Goal: Obtain resource: Download file/media

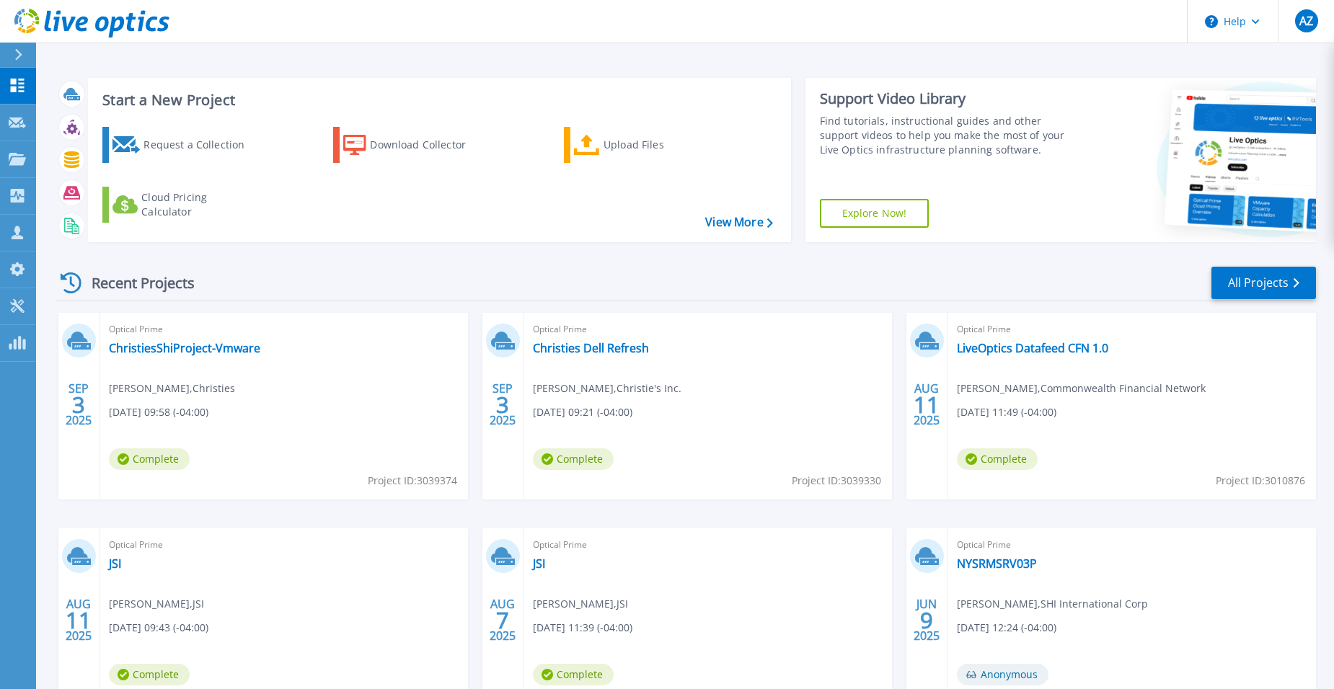
scroll to position [110, 0]
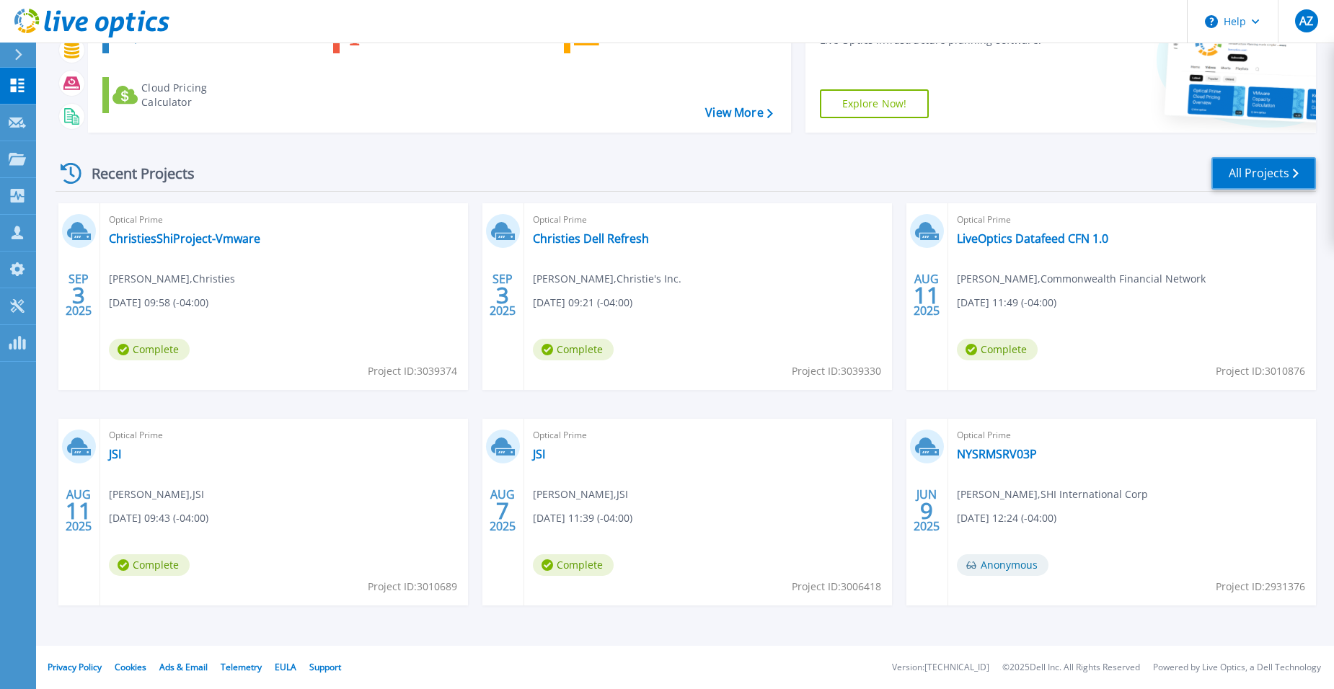
click at [646, 170] on link "All Projects" at bounding box center [1263, 173] width 105 height 32
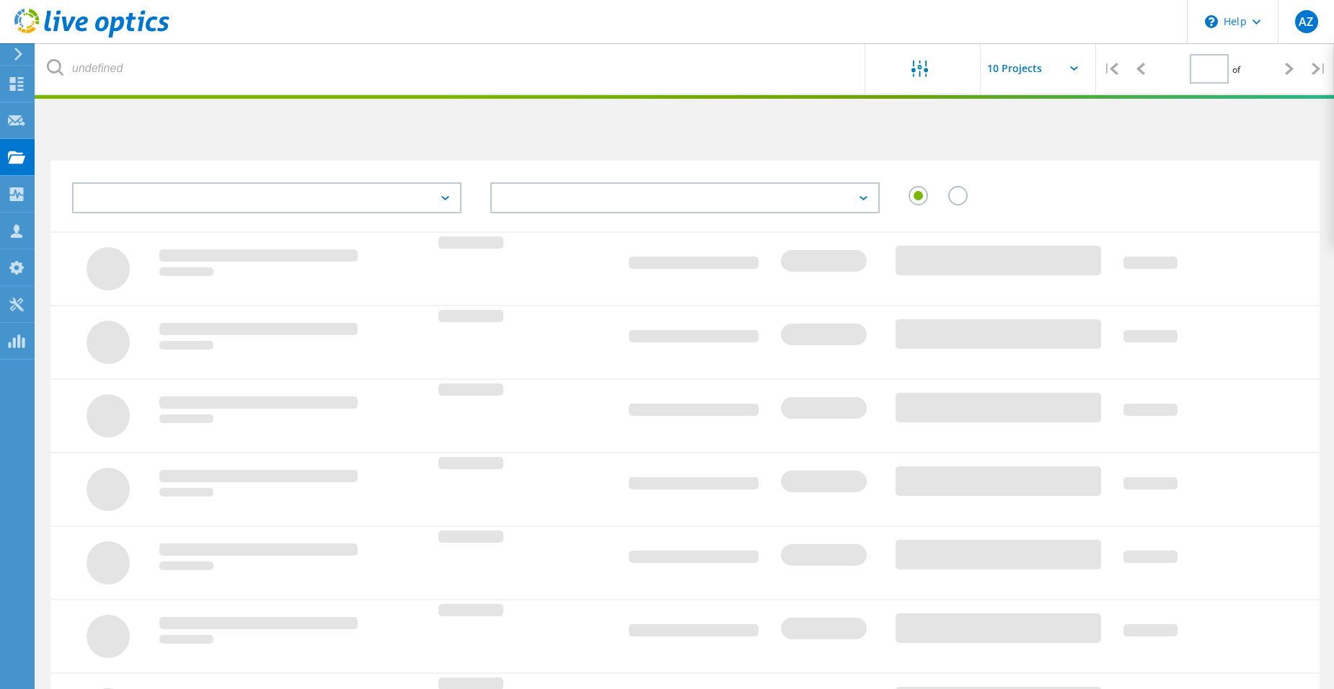
type input "1"
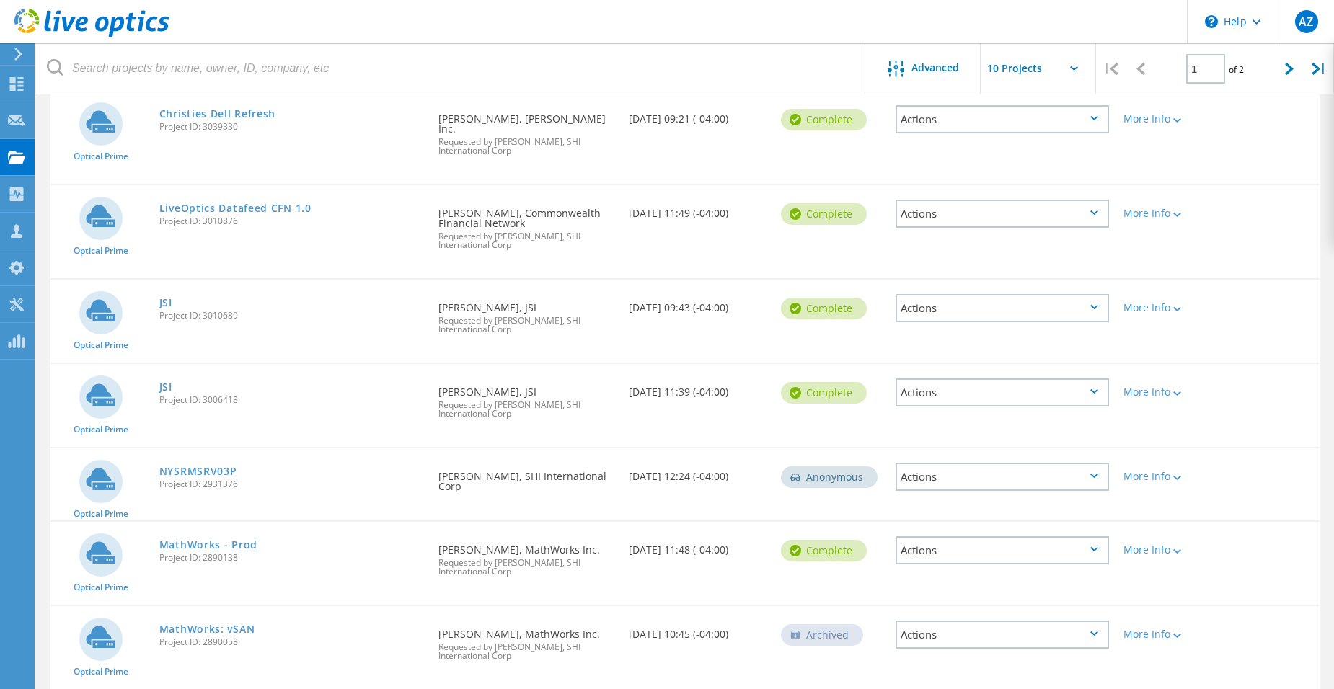
scroll to position [321, 0]
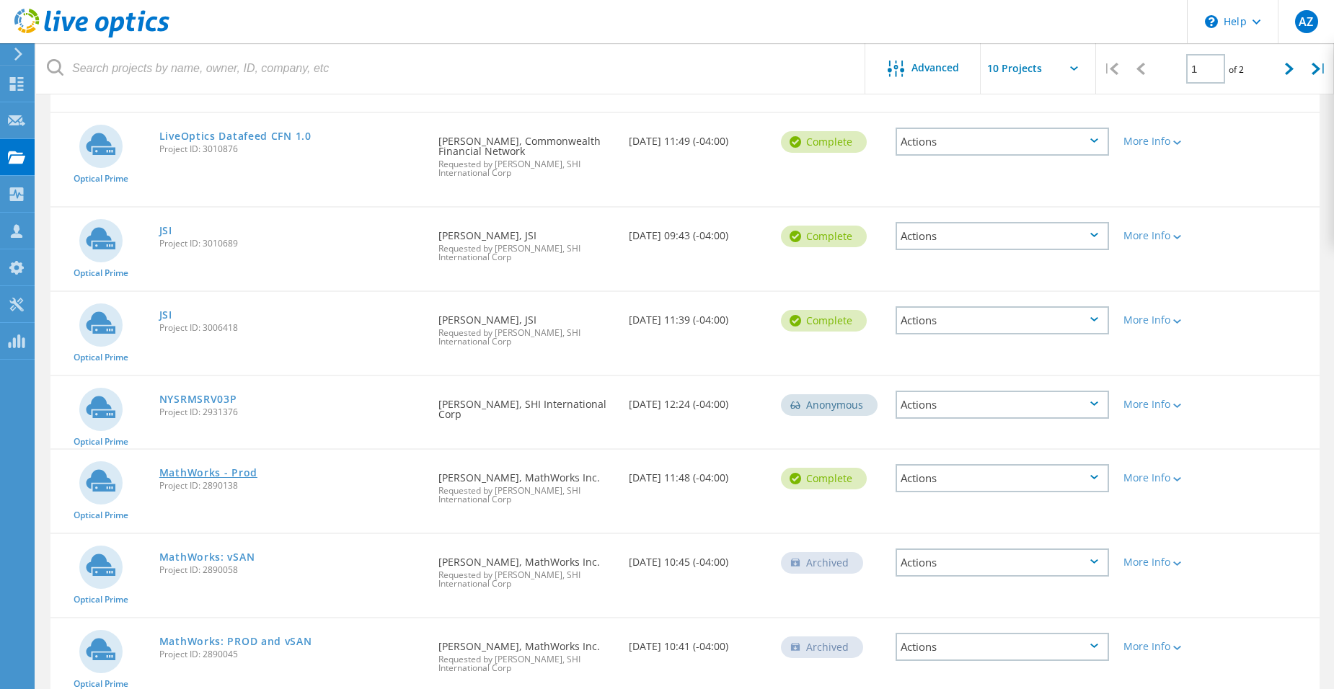
click at [211, 468] on link "MathWorks - Prod" at bounding box center [208, 473] width 98 height 10
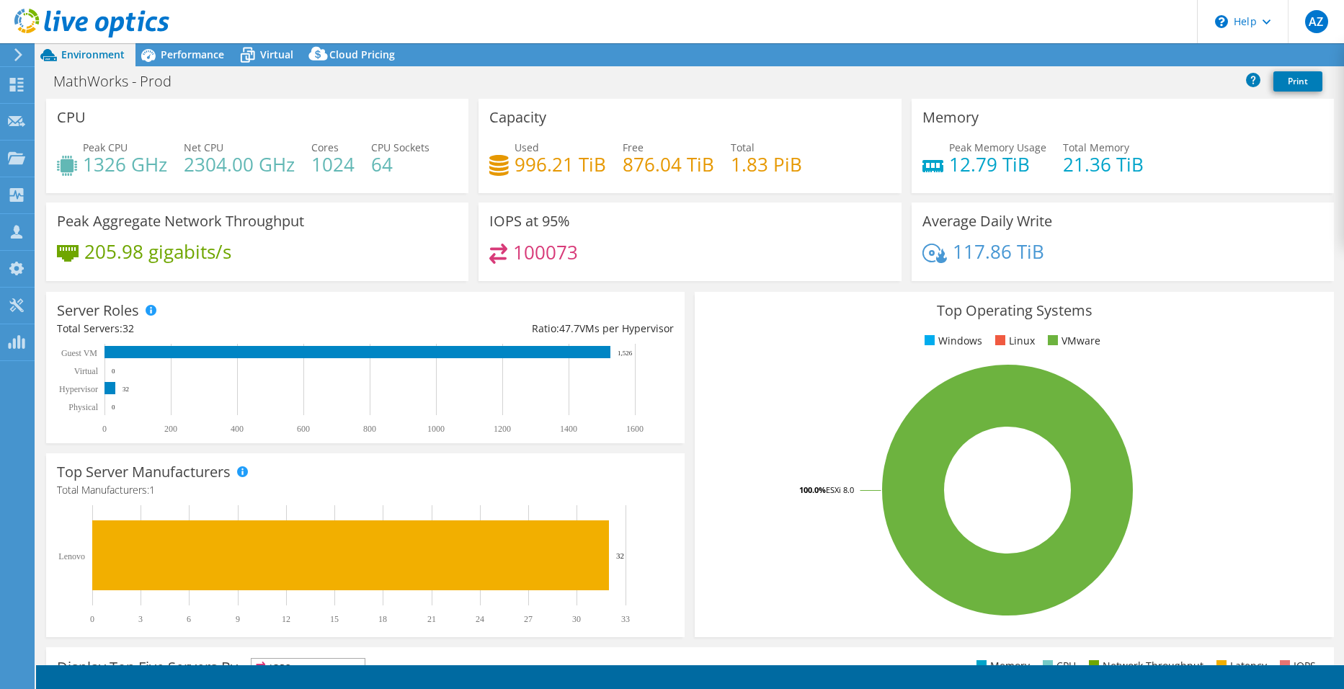
select select "USD"
click at [187, 52] on span "Performance" at bounding box center [192, 55] width 63 height 14
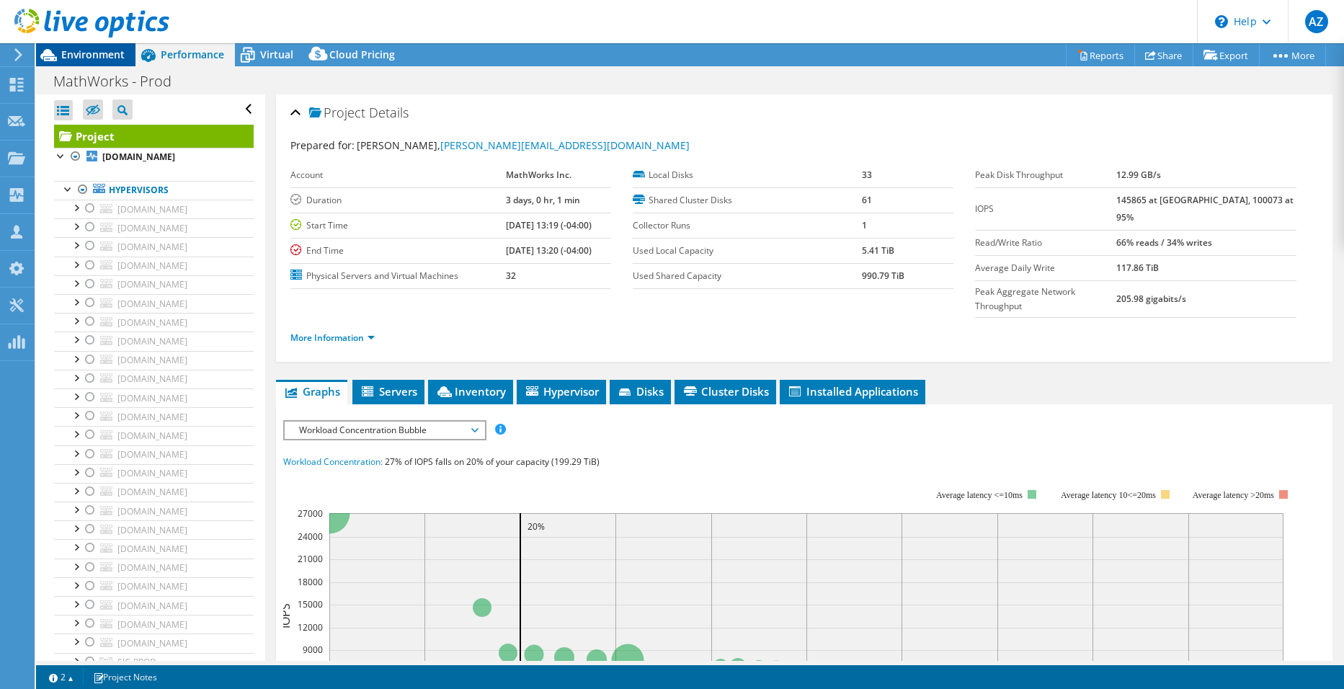
drag, startPoint x: 94, startPoint y: 56, endPoint x: 102, endPoint y: 56, distance: 8.0
click at [94, 56] on span "Environment" at bounding box center [92, 55] width 63 height 14
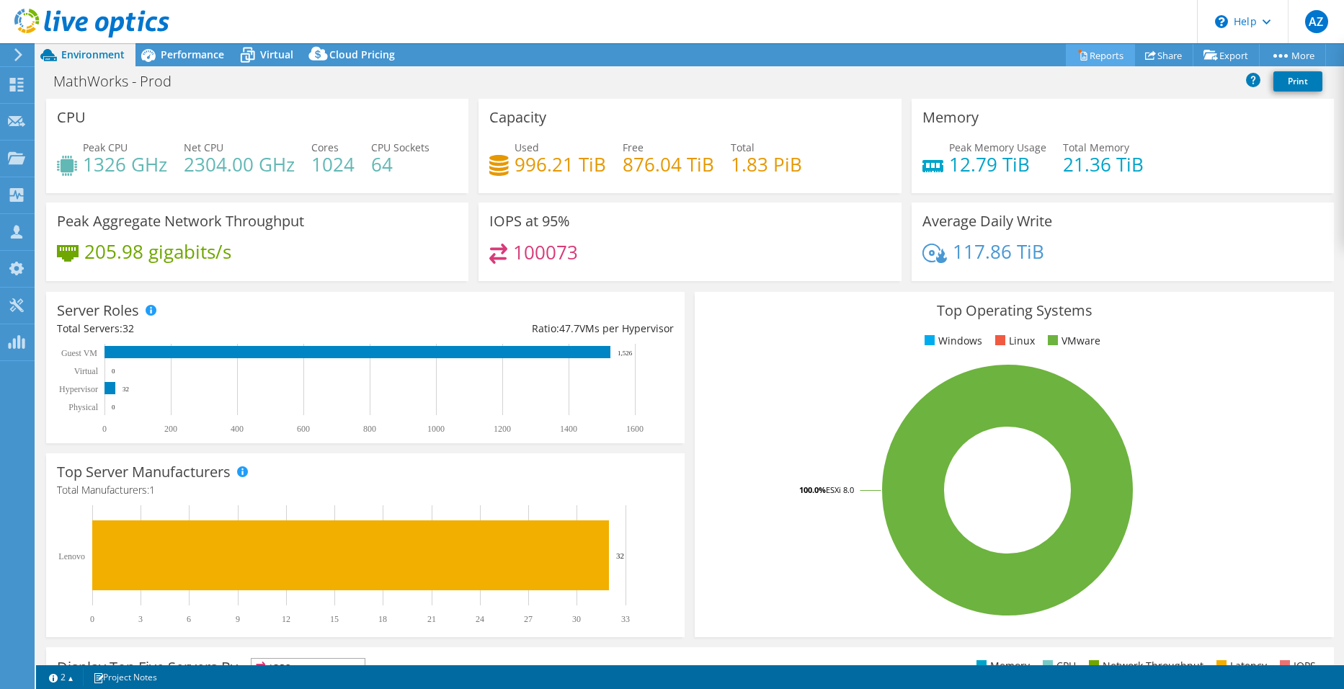
click at [1089, 55] on link "Reports" at bounding box center [1100, 55] width 69 height 22
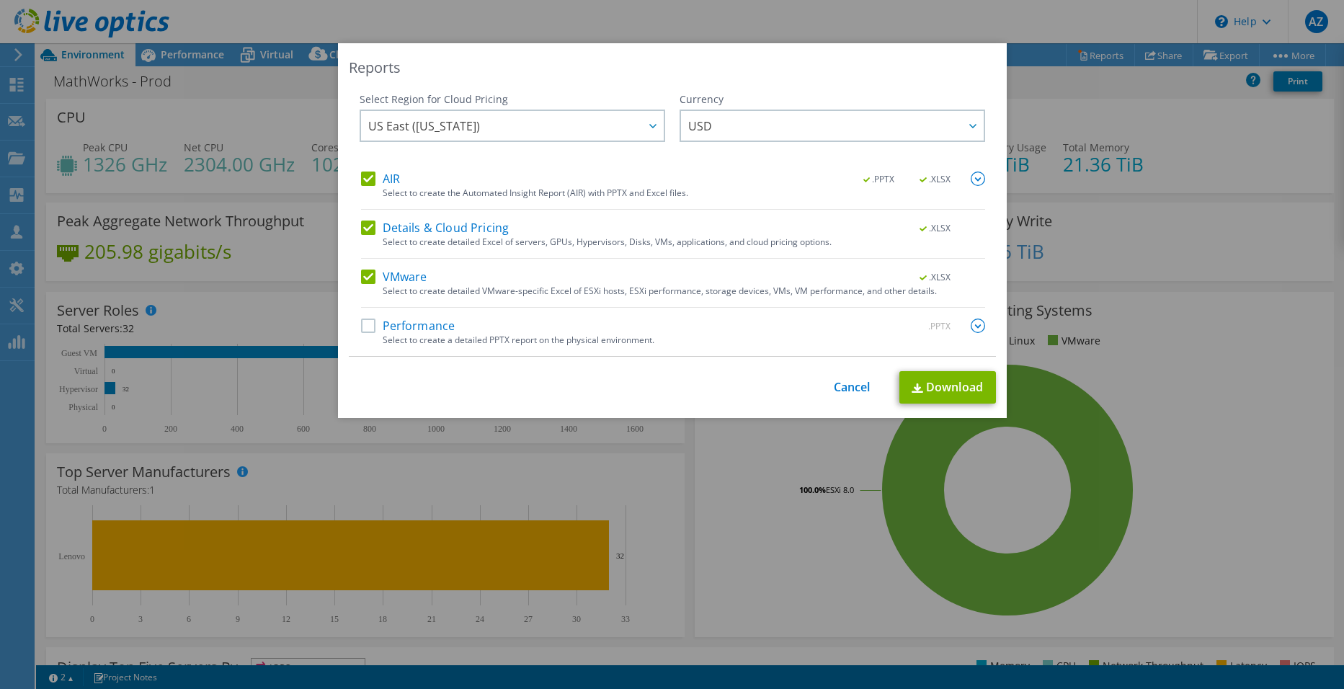
click at [371, 182] on label "AIR" at bounding box center [380, 179] width 39 height 14
click at [0, 0] on input "AIR" at bounding box center [0, 0] width 0 height 0
click at [373, 229] on label "Details & Cloud Pricing" at bounding box center [435, 228] width 149 height 14
click at [0, 0] on input "Details & Cloud Pricing" at bounding box center [0, 0] width 0 height 0
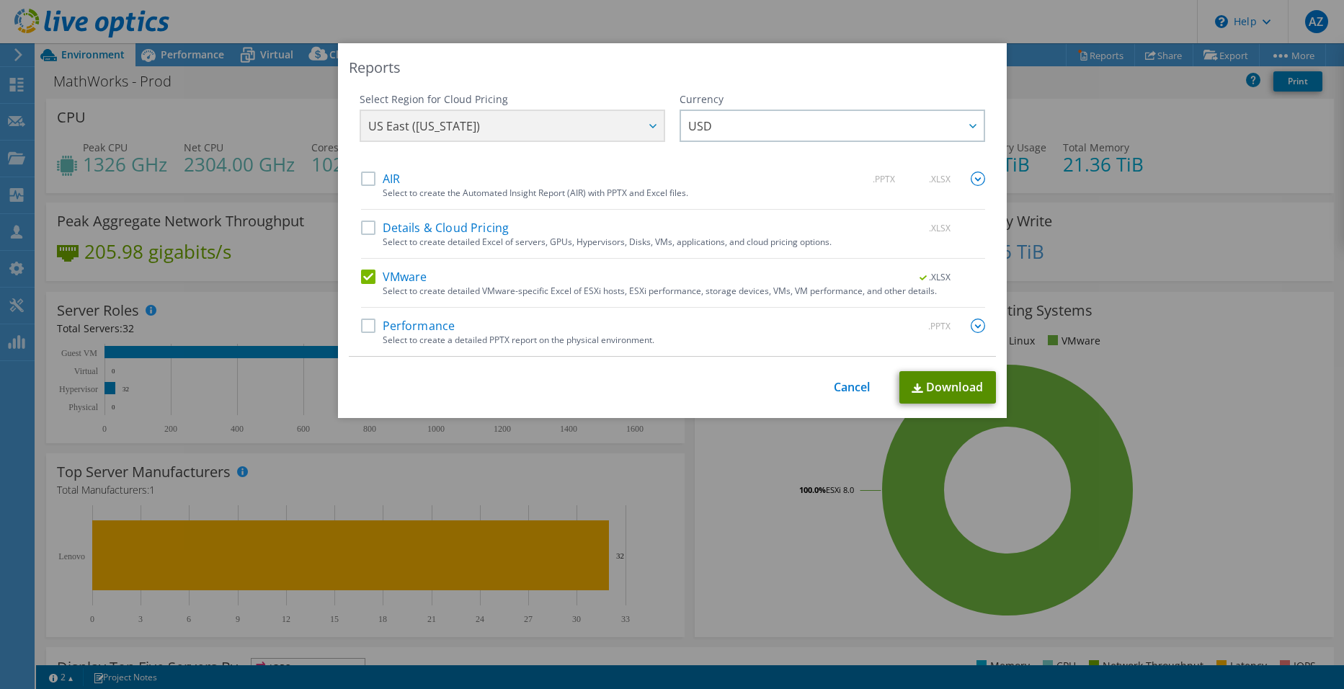
click at [947, 396] on link "Download" at bounding box center [948, 387] width 97 height 32
click at [551, 83] on div "Reports Select Region for Cloud Pricing Asia Pacific (Hong Kong) Asia Pacific (…" at bounding box center [672, 230] width 669 height 375
click at [843, 381] on link "Cancel" at bounding box center [852, 388] width 37 height 14
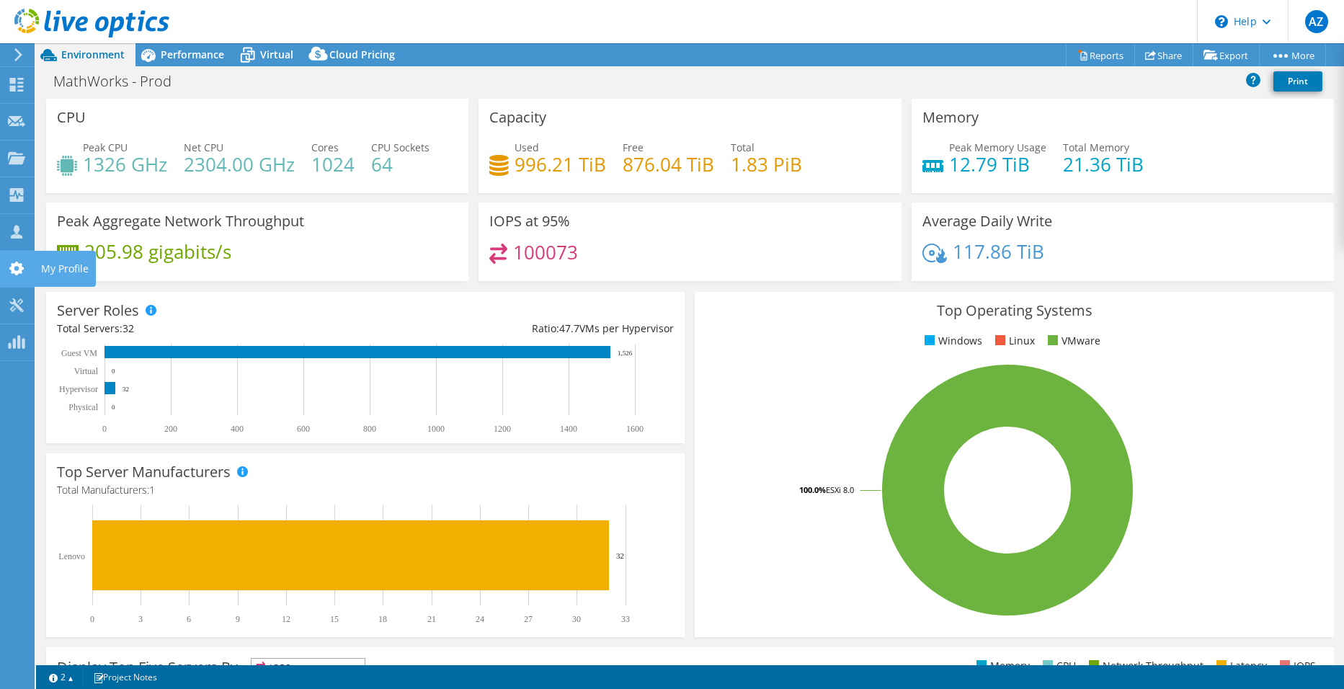
click at [12, 265] on use at bounding box center [16, 269] width 14 height 14
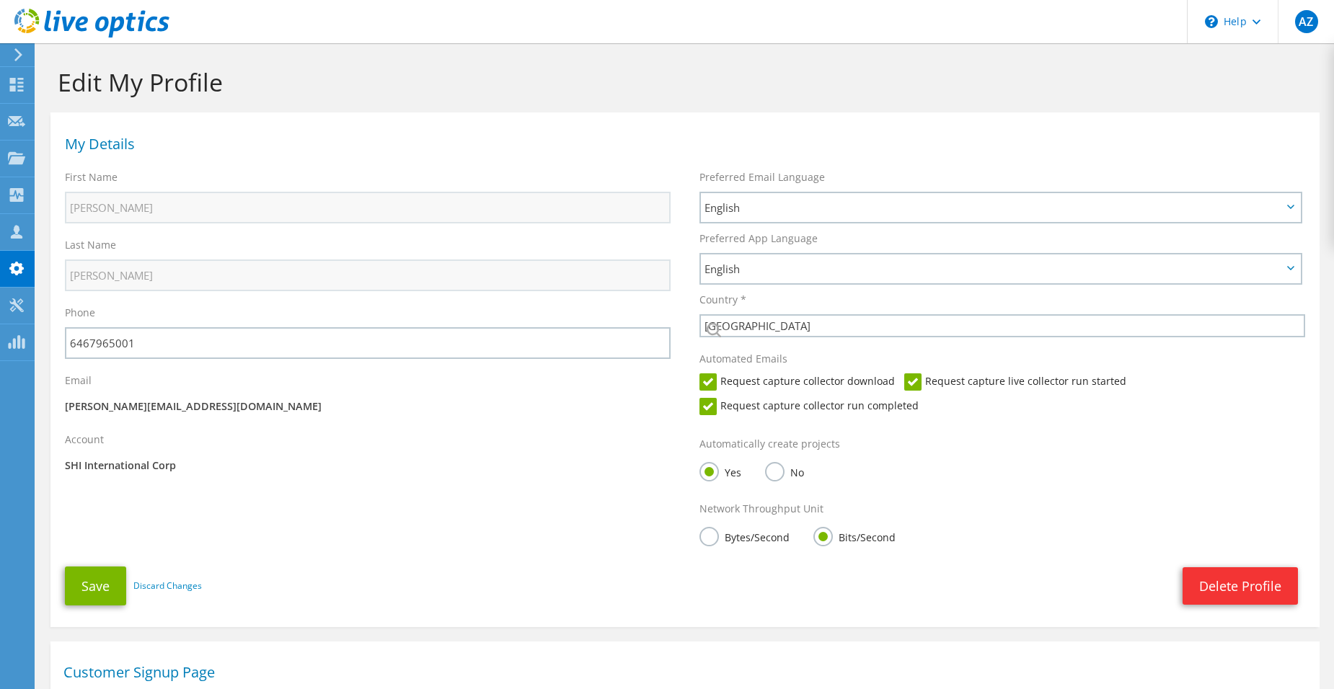
select select "224"
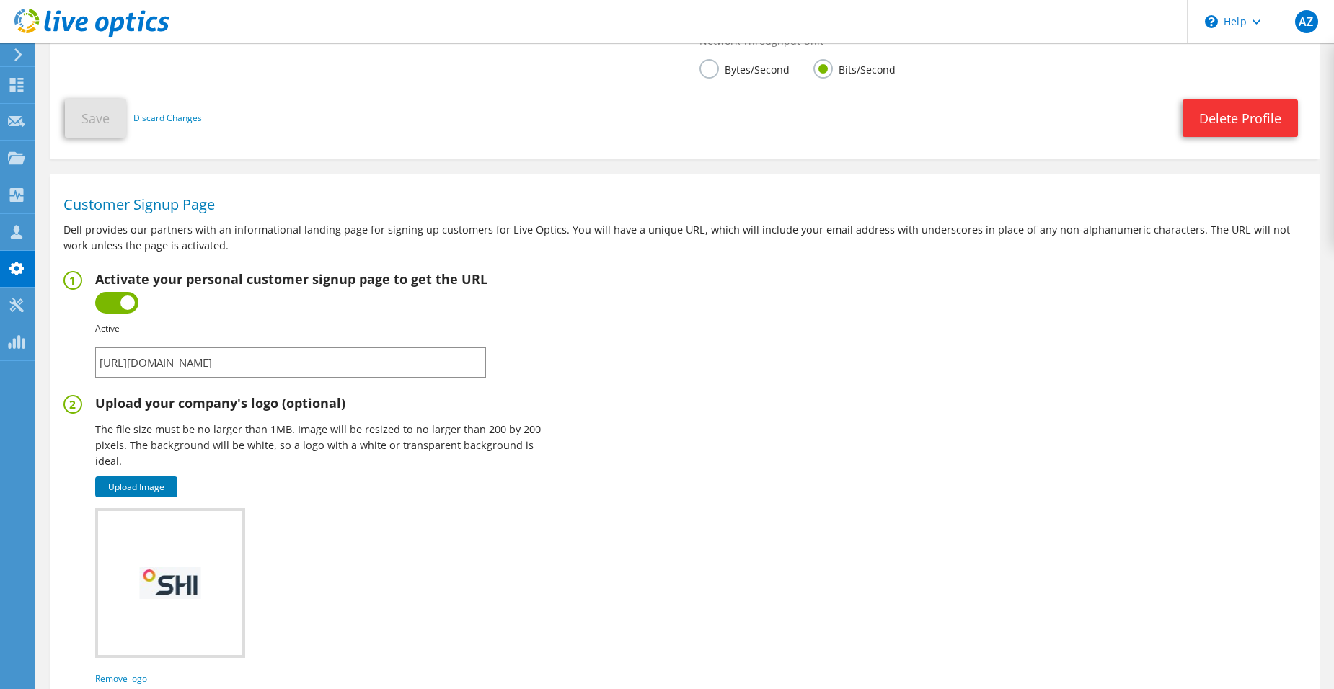
scroll to position [593, 0]
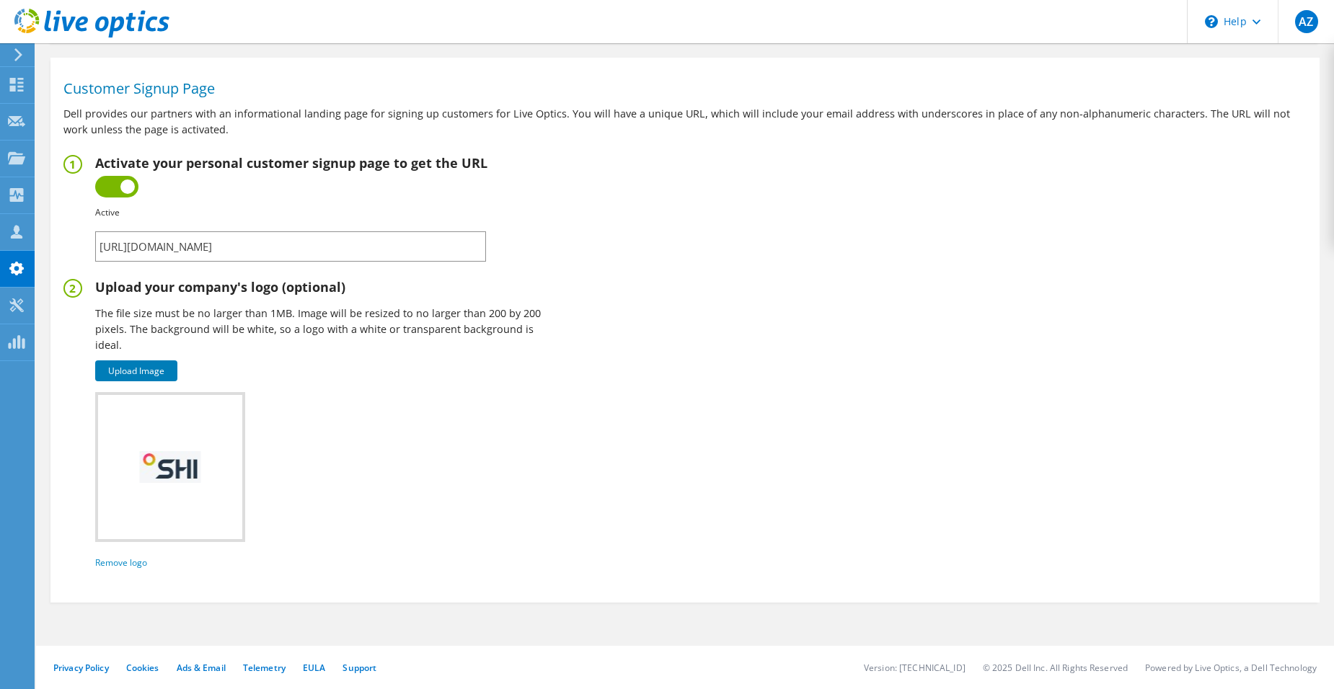
click at [236, 252] on input "https://app.liveoptics.com/signup/alex_zagajewski_shi_com" at bounding box center [290, 246] width 391 height 30
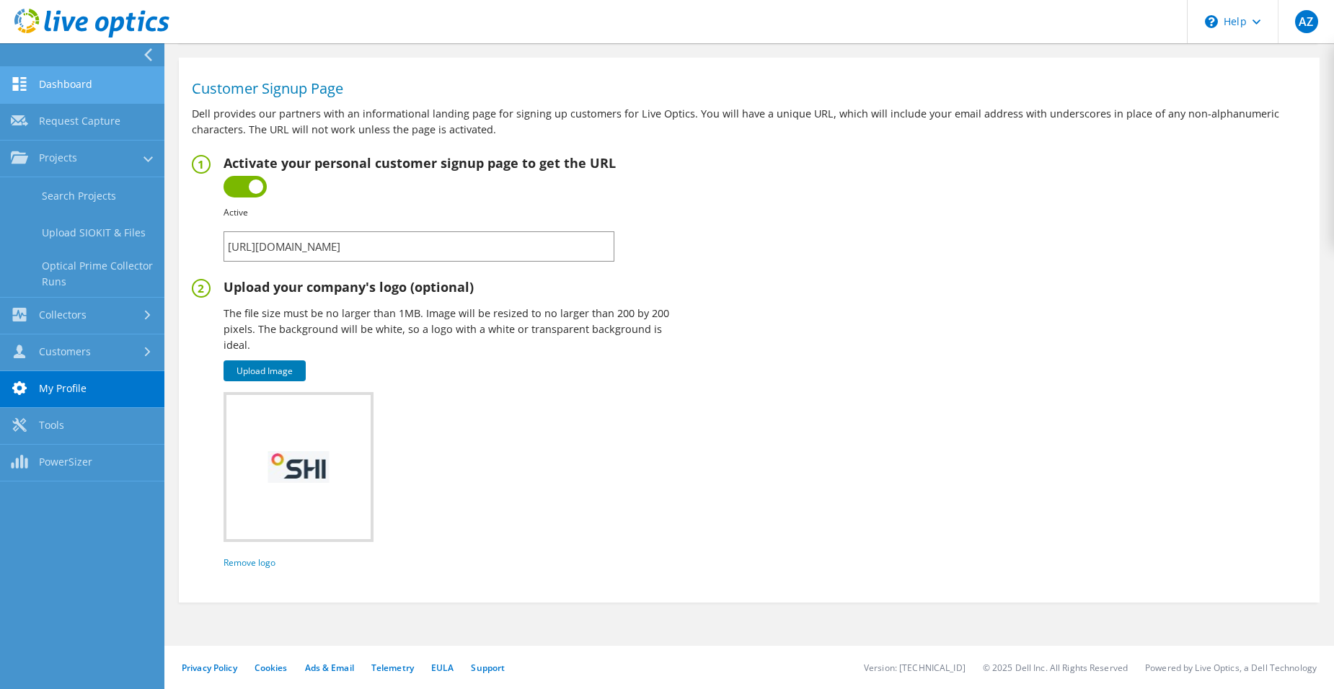
click at [58, 93] on link "Dashboard" at bounding box center [82, 85] width 164 height 37
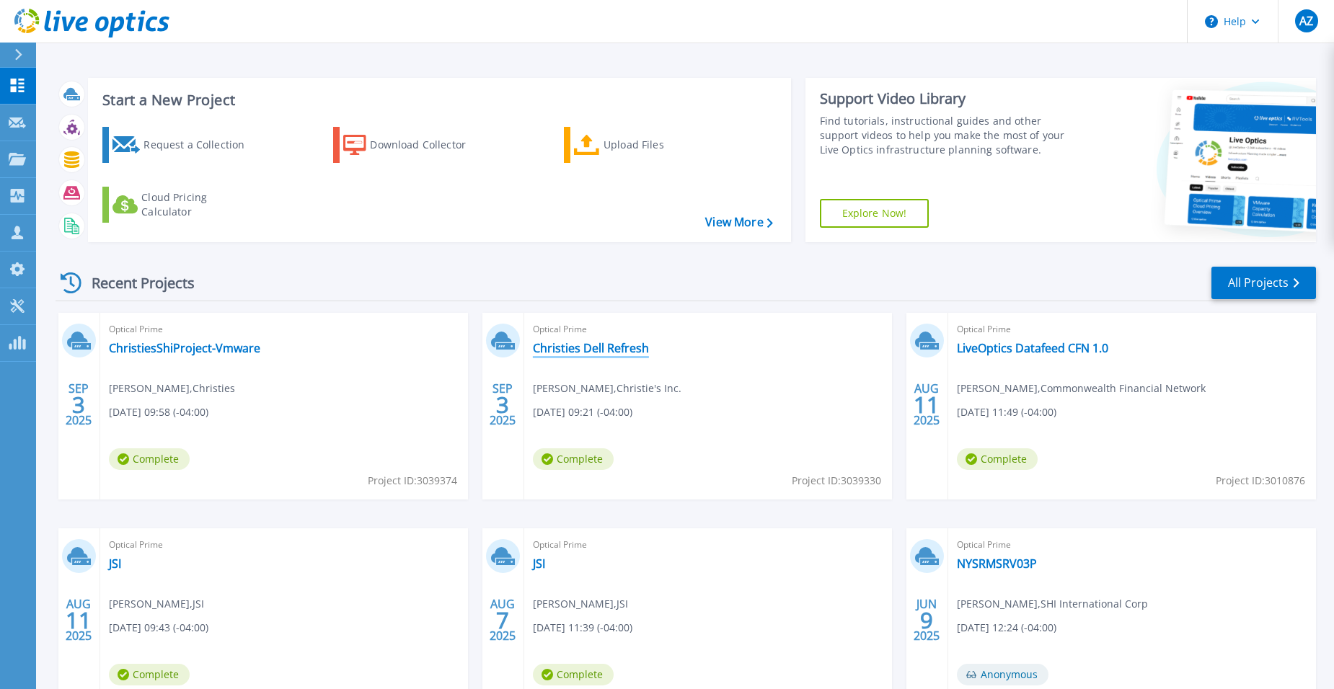
click at [593, 350] on link "Christies Dell Refresh" at bounding box center [591, 348] width 116 height 14
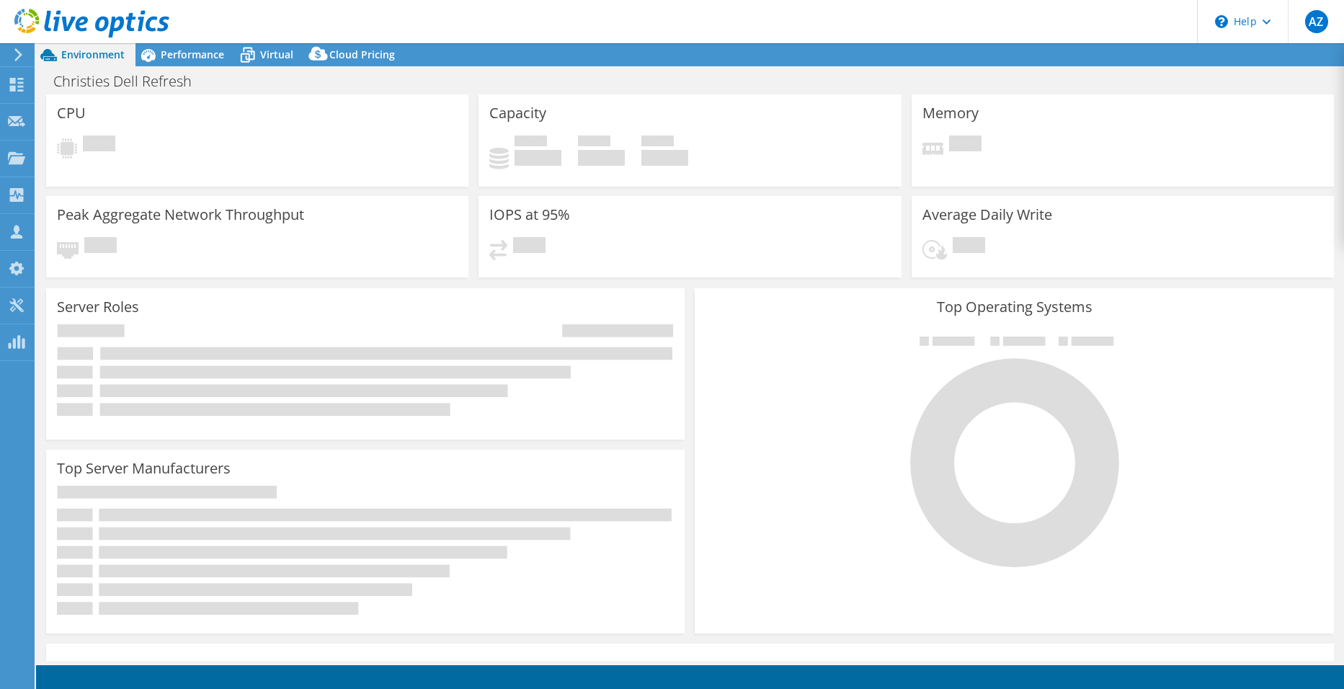
select select "USD"
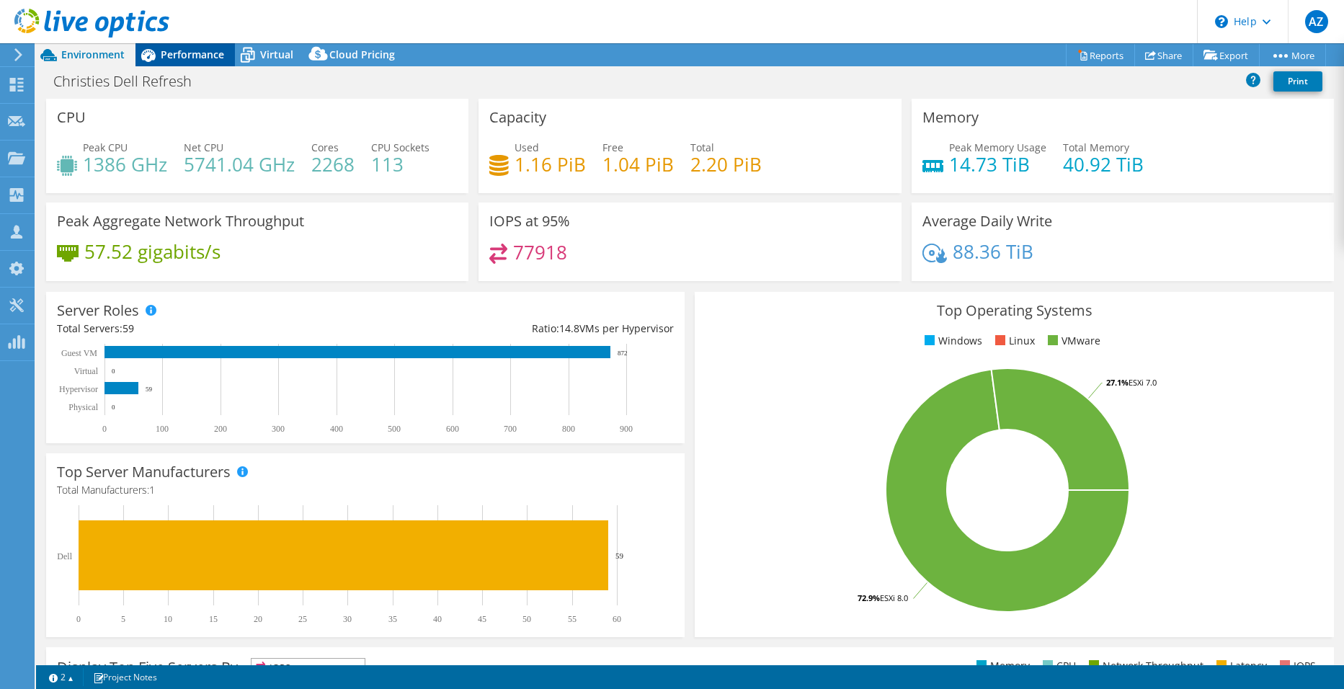
click at [190, 55] on span "Performance" at bounding box center [192, 55] width 63 height 14
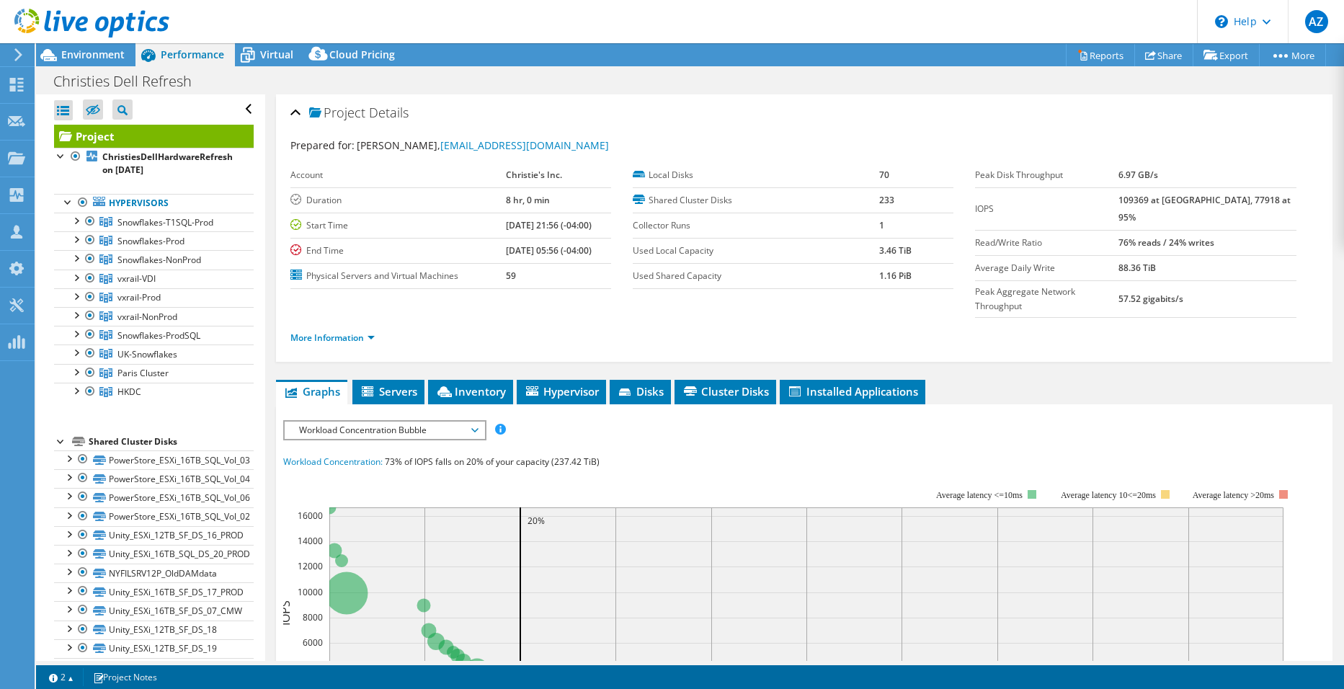
click at [101, 45] on div at bounding box center [84, 24] width 169 height 48
click at [95, 56] on span "Environment" at bounding box center [92, 55] width 63 height 14
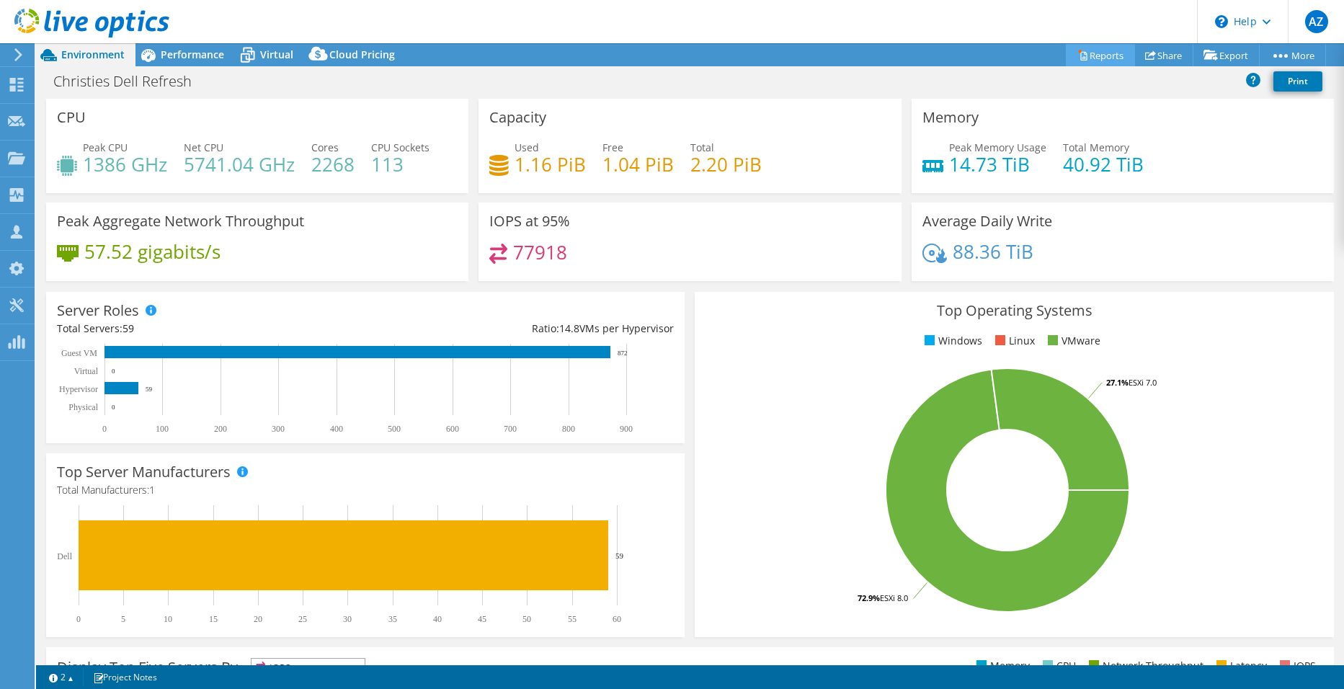
click at [1080, 55] on link "Reports" at bounding box center [1100, 55] width 69 height 22
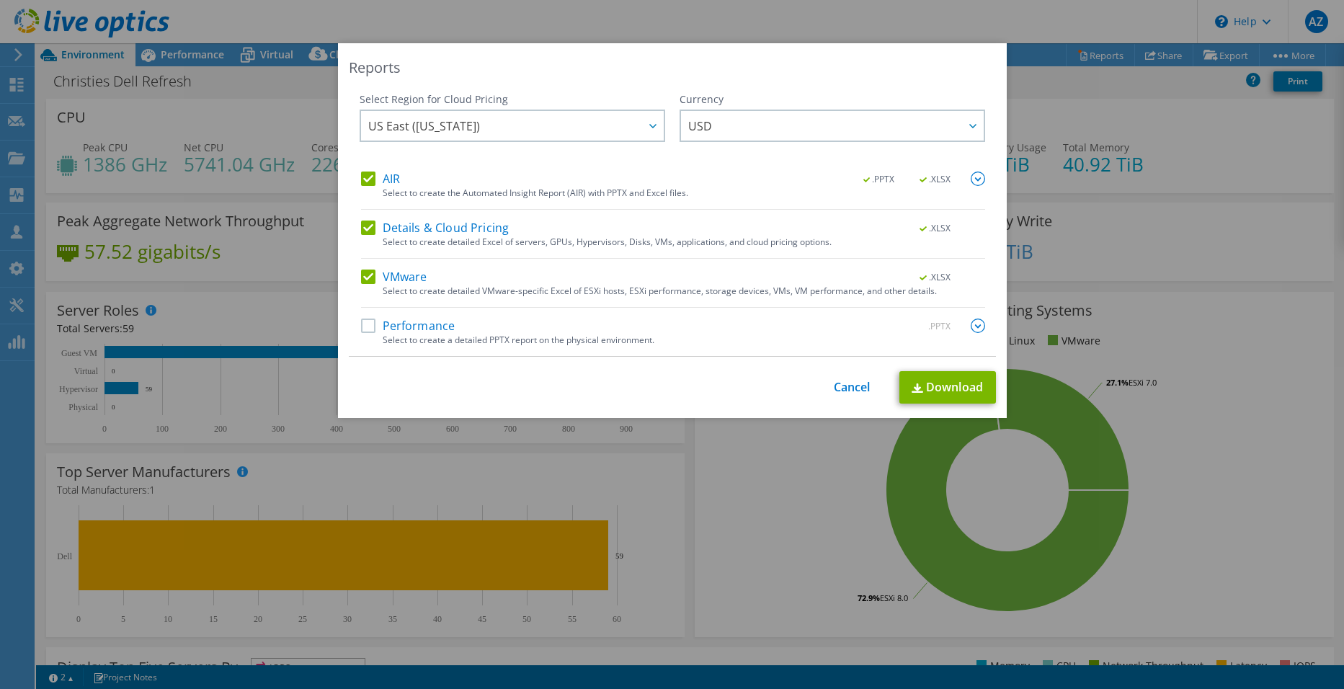
click at [427, 228] on label "Details & Cloud Pricing" at bounding box center [435, 228] width 149 height 14
click at [0, 0] on input "Details & Cloud Pricing" at bounding box center [0, 0] width 0 height 0
click at [371, 180] on label "AIR" at bounding box center [380, 179] width 39 height 14
click at [0, 0] on input "AIR" at bounding box center [0, 0] width 0 height 0
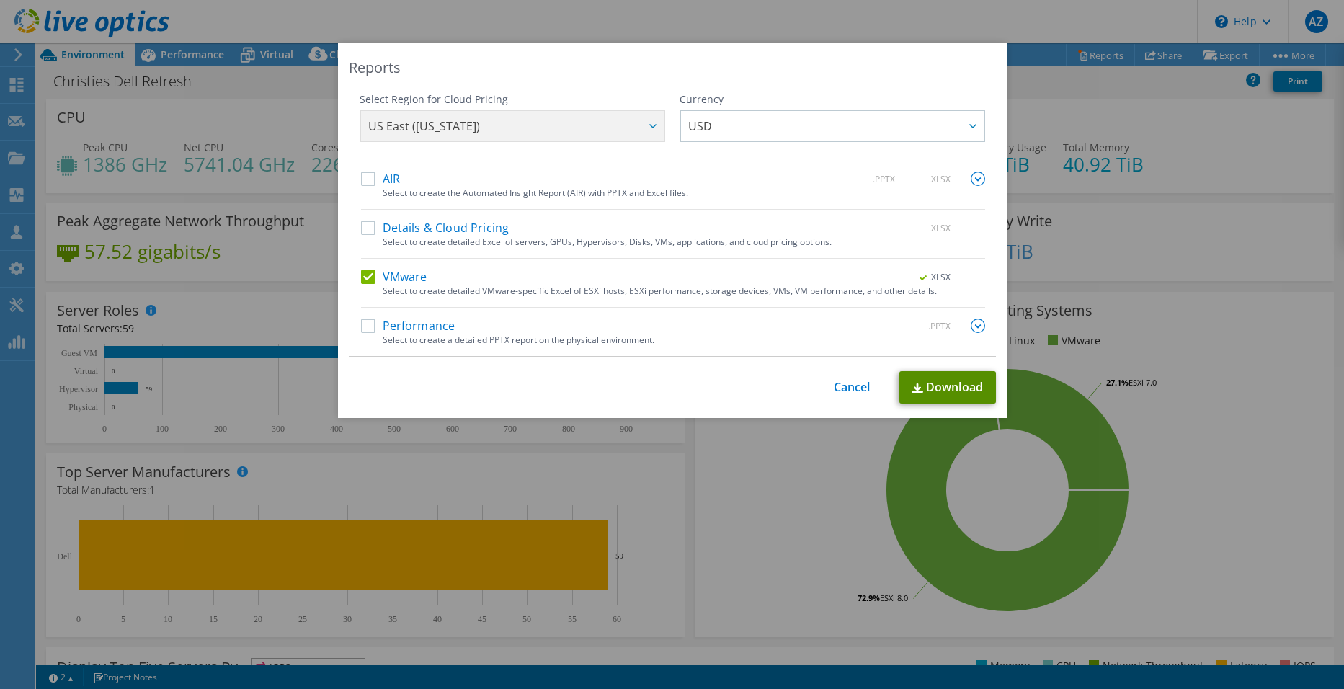
click at [948, 384] on link "Download" at bounding box center [948, 387] width 97 height 32
click at [1308, 673] on div "Reports Select Region for Cloud Pricing Asia Pacific (Hong Kong) Asia Pacific (…" at bounding box center [672, 344] width 1344 height 689
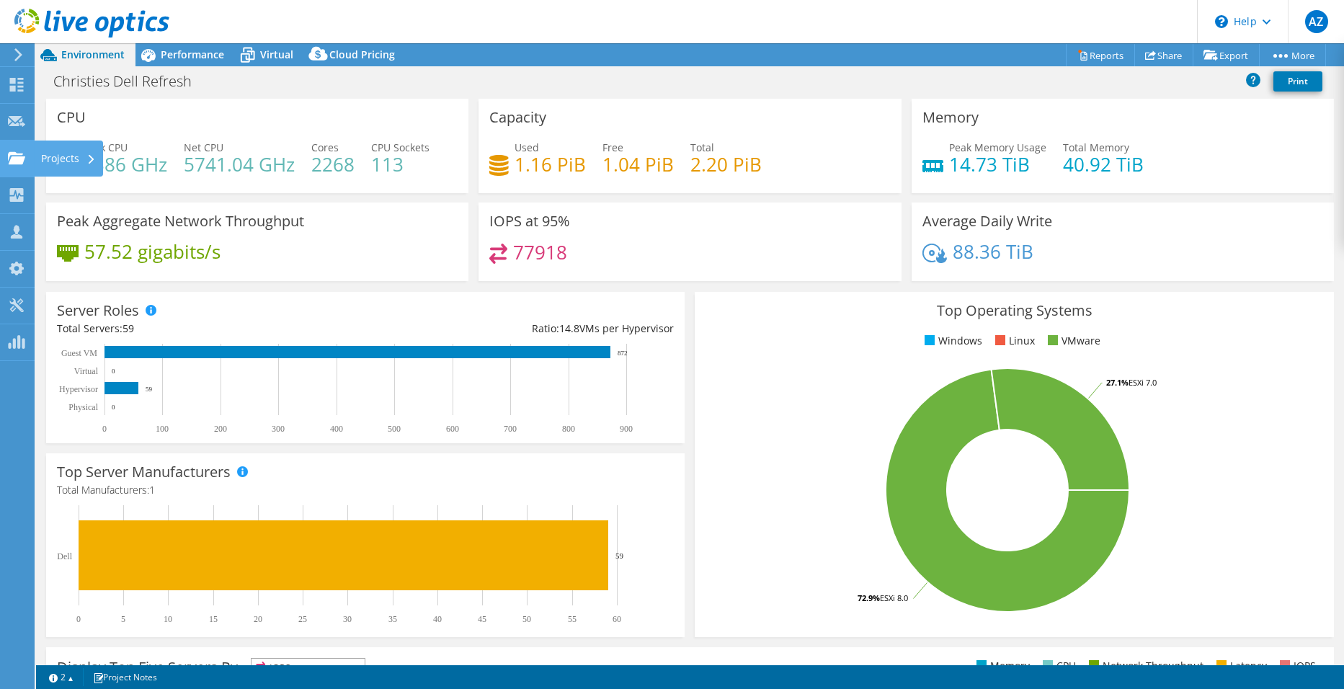
click at [83, 157] on div "Projects" at bounding box center [68, 159] width 69 height 36
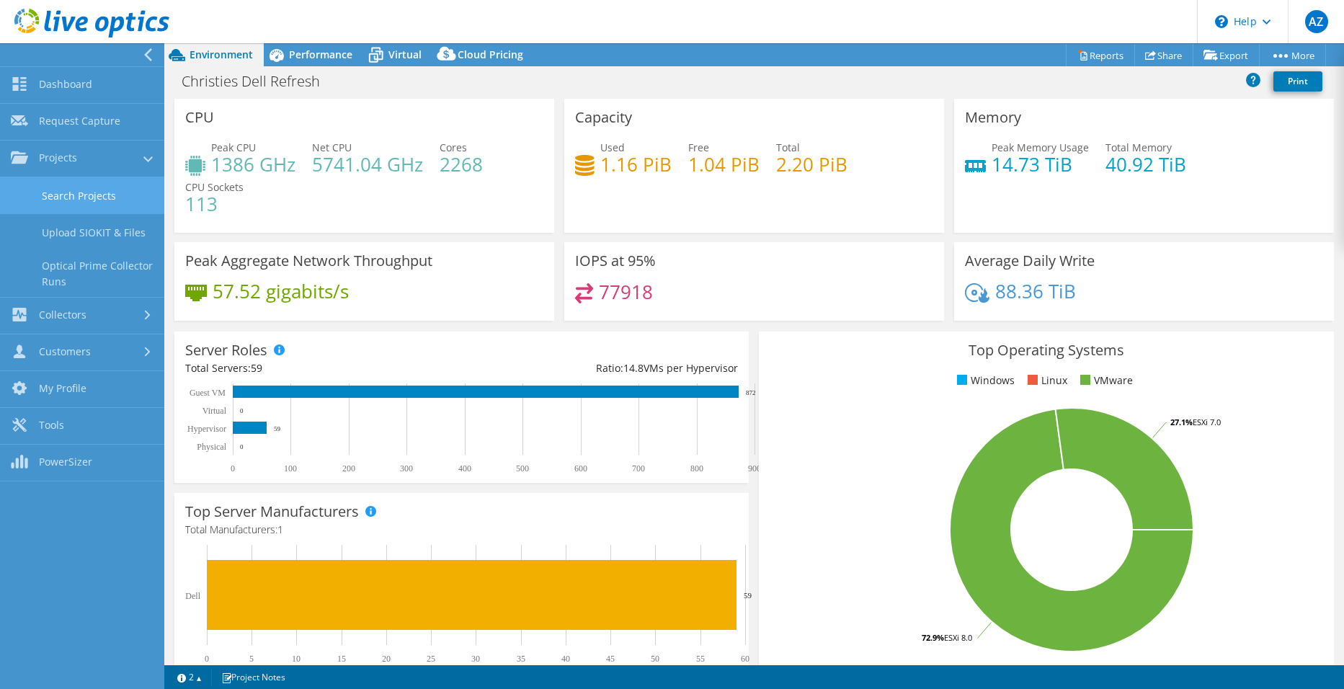
click at [79, 195] on link "Search Projects" at bounding box center [82, 195] width 164 height 37
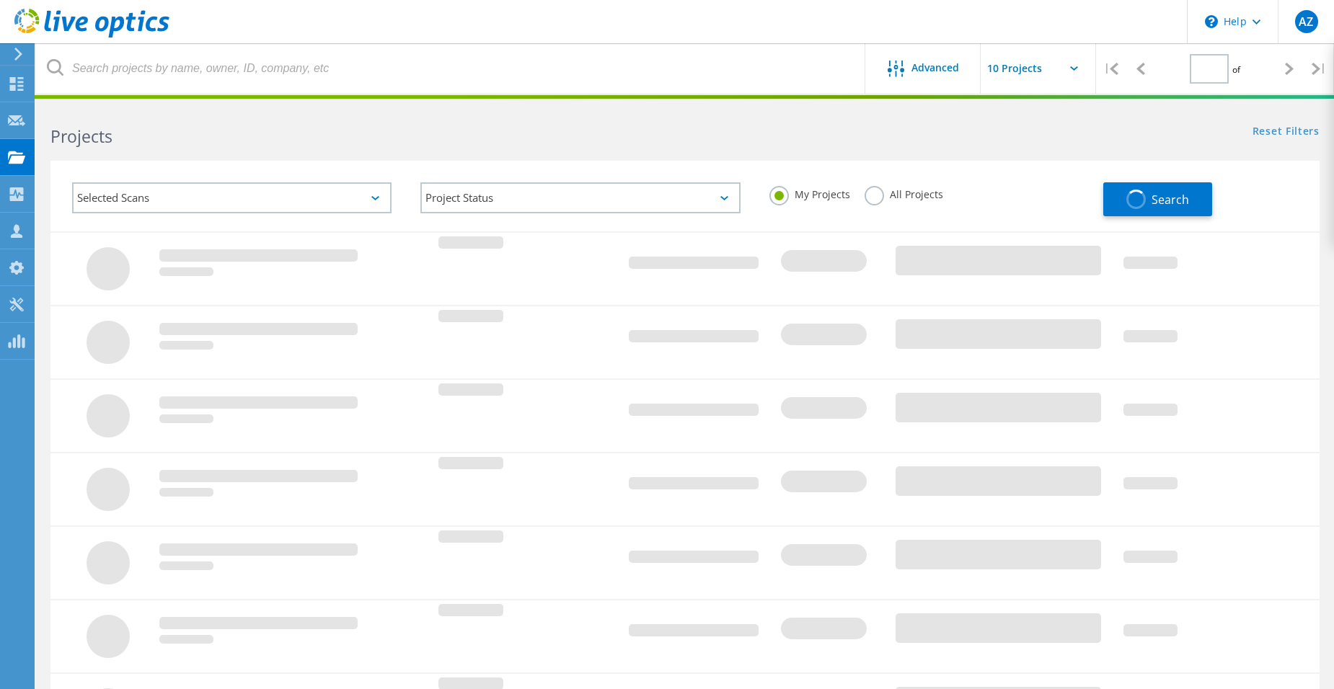
type input "1"
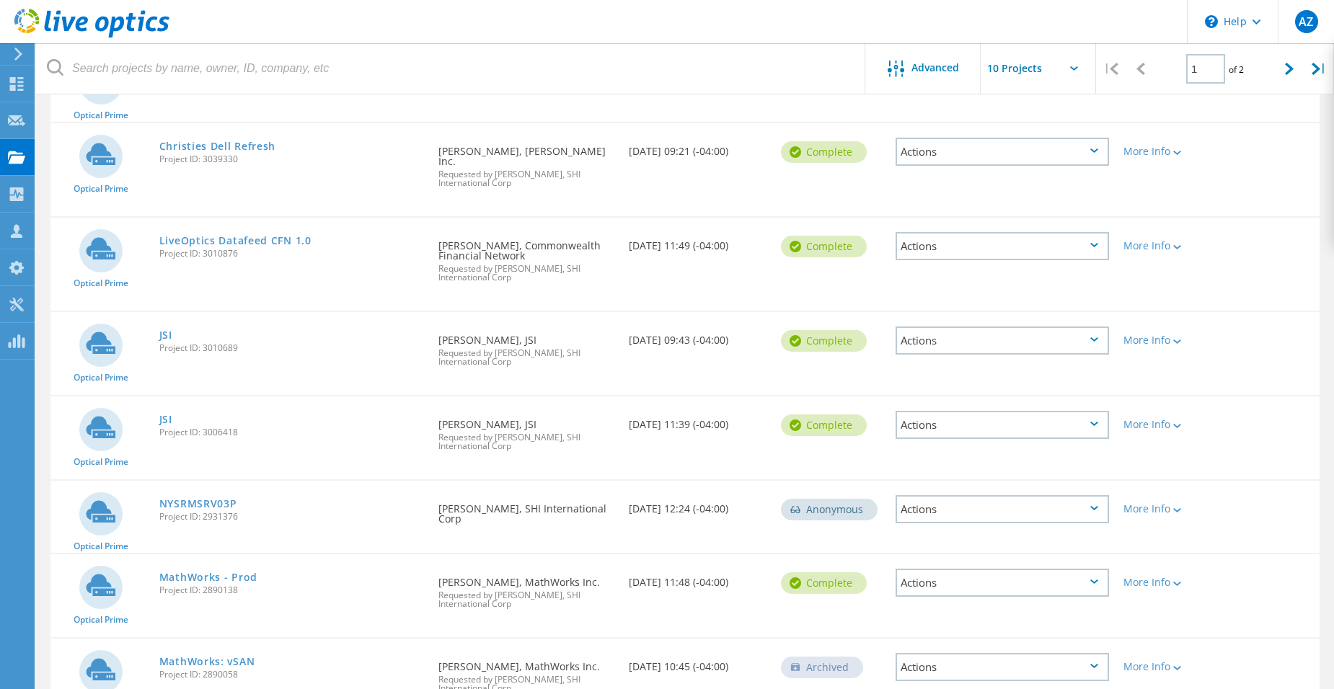
scroll to position [360, 0]
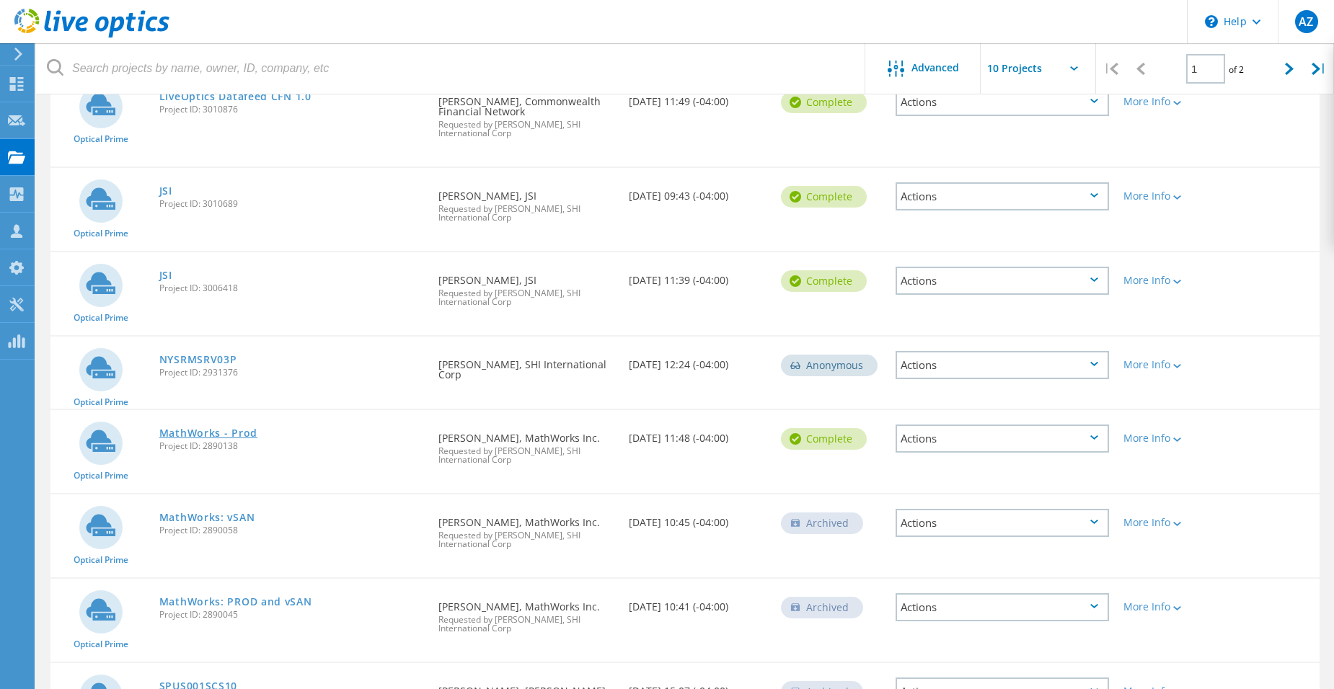
click at [227, 428] on link "MathWorks - Prod" at bounding box center [208, 433] width 98 height 10
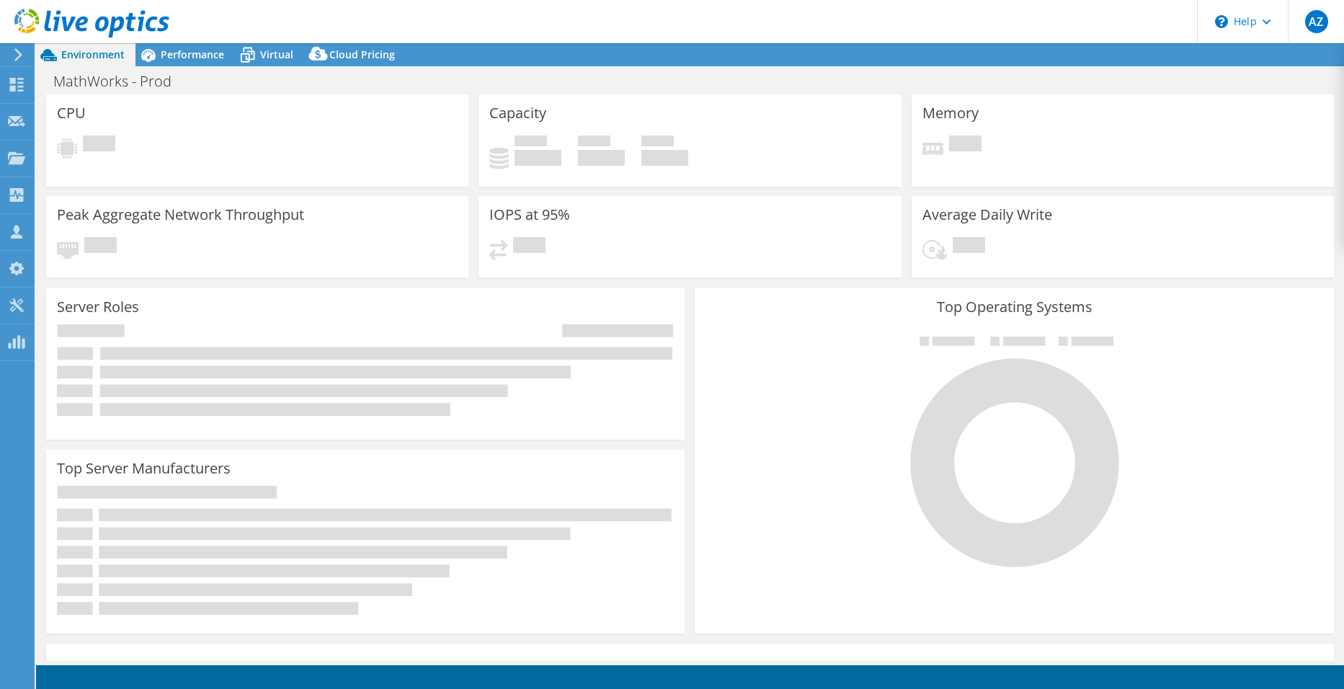
select select "USD"
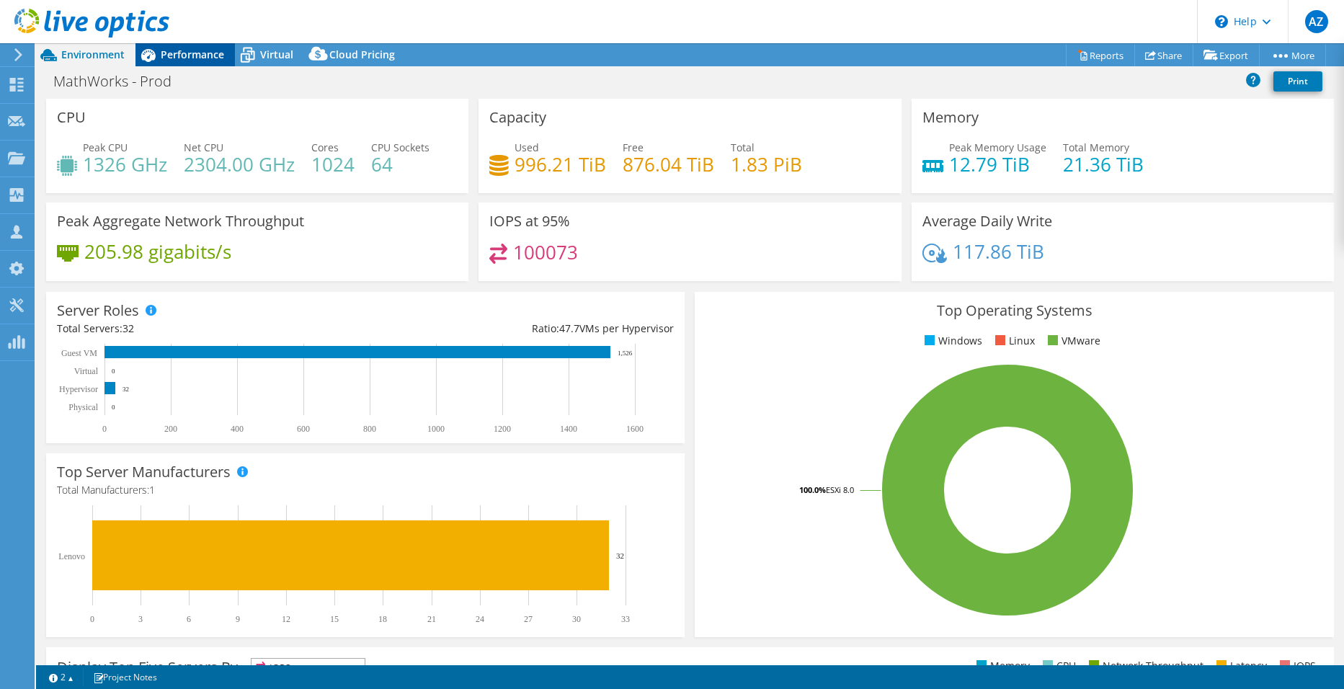
click at [190, 52] on span "Performance" at bounding box center [192, 55] width 63 height 14
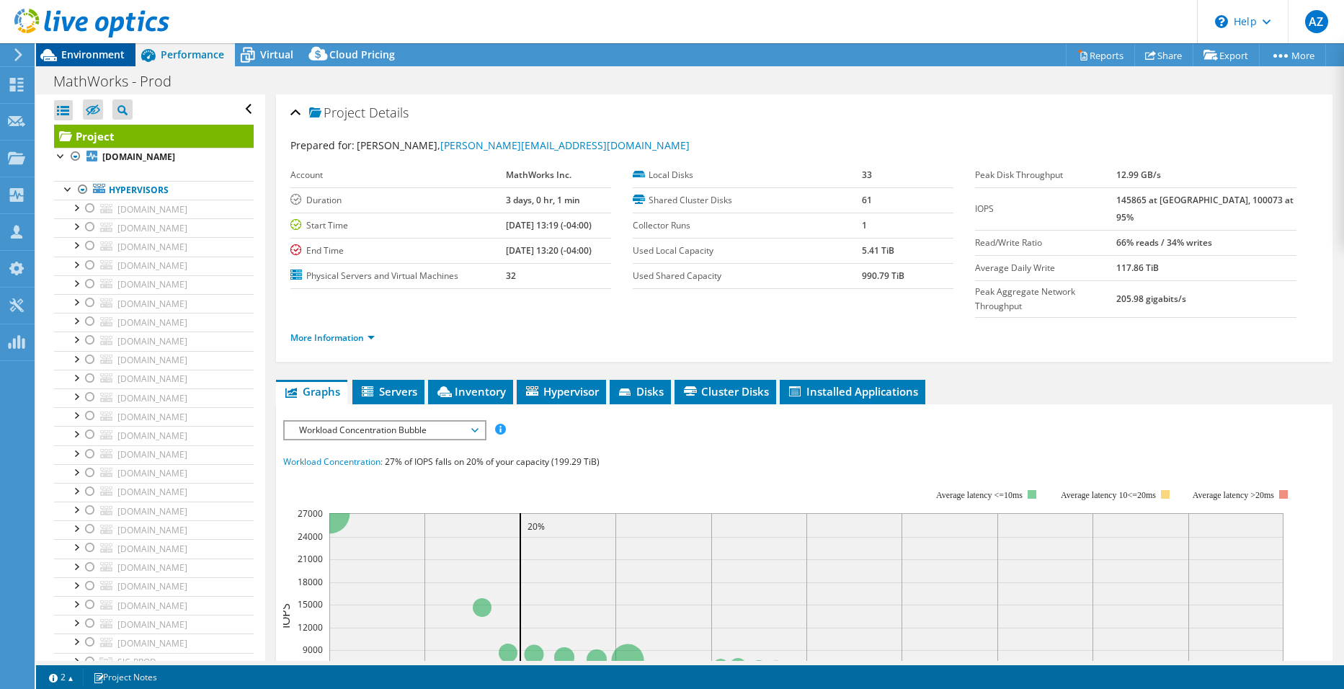
click at [88, 61] on span "Environment" at bounding box center [92, 55] width 63 height 14
